Goal: Use online tool/utility: Utilize a website feature to perform a specific function

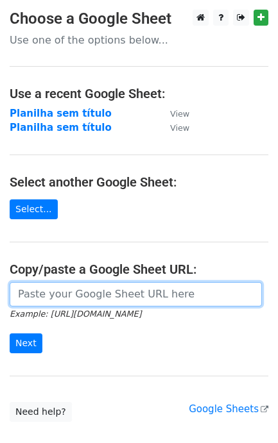
click at [90, 304] on input "url" at bounding box center [136, 294] width 252 height 24
paste input "[URL][DOMAIN_NAME]"
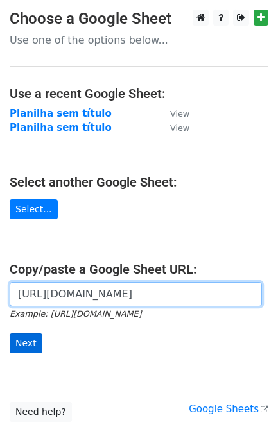
type input "[URL][DOMAIN_NAME]"
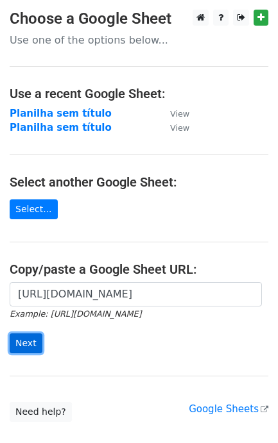
click at [30, 349] on input "Next" at bounding box center [26, 344] width 33 height 20
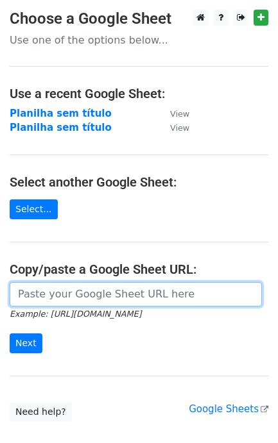
click at [46, 299] on input "url" at bounding box center [136, 294] width 252 height 24
paste input "[URL][DOMAIN_NAME]"
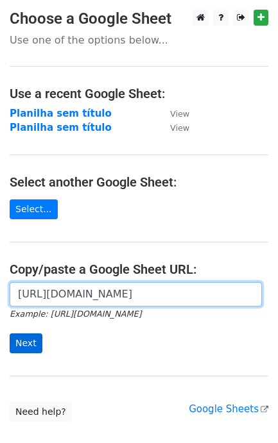
scroll to position [0, 287]
type input "[URL][DOMAIN_NAME]"
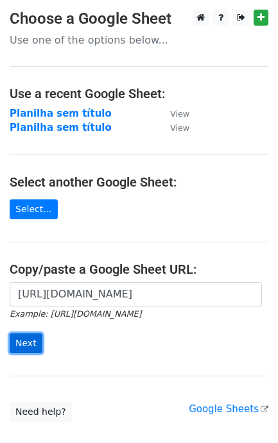
scroll to position [0, 0]
click at [30, 344] on input "Next" at bounding box center [26, 344] width 33 height 20
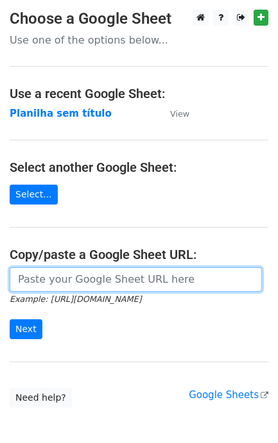
click at [99, 287] on input "url" at bounding box center [136, 280] width 252 height 24
paste input "https://docs.google.com/spreadsheets/d/1S-SQS2_G7Zty6PTnG5c1oUpd2WHXhMJP4fiCFJ9…"
type input "https://docs.google.com/spreadsheets/d/1S-SQS2_G7Zty6PTnG5c1oUpd2WHXhMJP4fiCFJ9…"
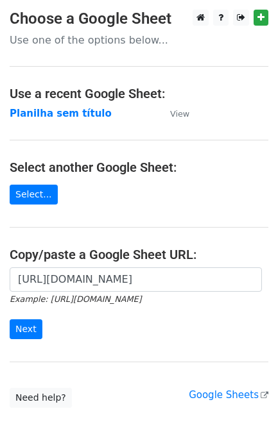
click at [26, 320] on form "https://docs.google.com/spreadsheets/d/1S-SQS2_G7Zty6PTnG5c1oUpd2WHXhMJP4fiCFJ9…" at bounding box center [139, 304] width 259 height 72
click at [26, 329] on input "Next" at bounding box center [26, 330] width 33 height 20
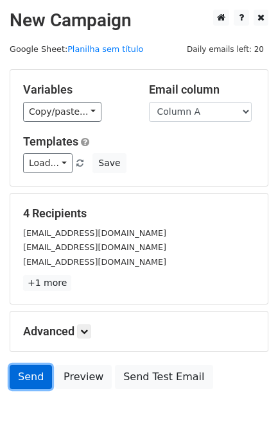
click at [35, 383] on link "Send" at bounding box center [31, 377] width 42 height 24
